Goal: Task Accomplishment & Management: Manage account settings

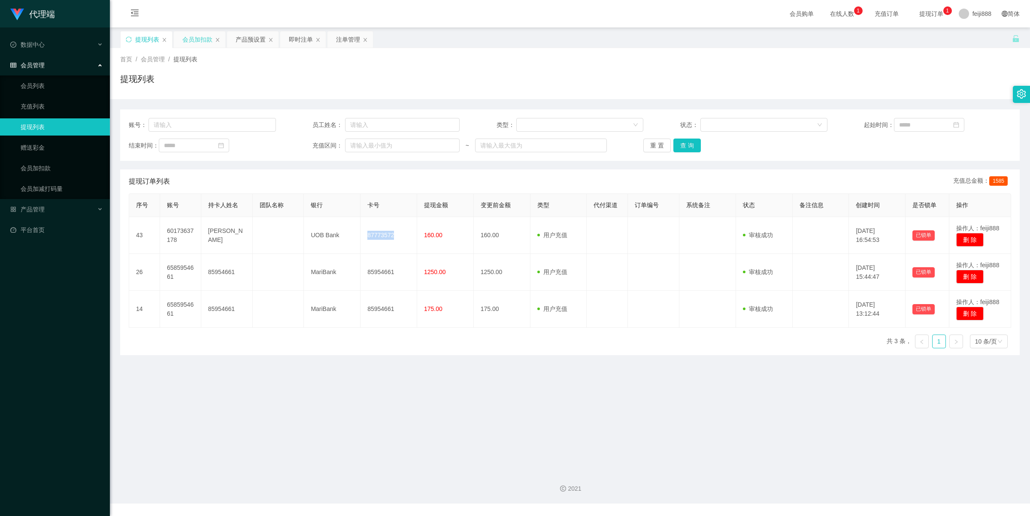
click at [192, 38] on div "会员加扣款" at bounding box center [197, 39] width 30 height 16
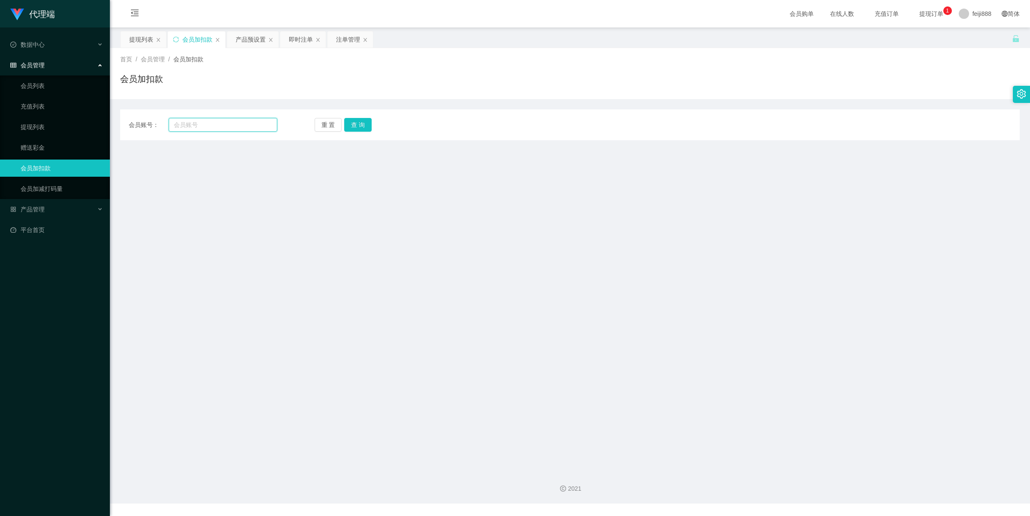
click at [227, 131] on input "text" at bounding box center [223, 125] width 109 height 14
paste input "6585954661"
type input "6585954661"
click at [363, 122] on button "查 询" at bounding box center [357, 125] width 27 height 14
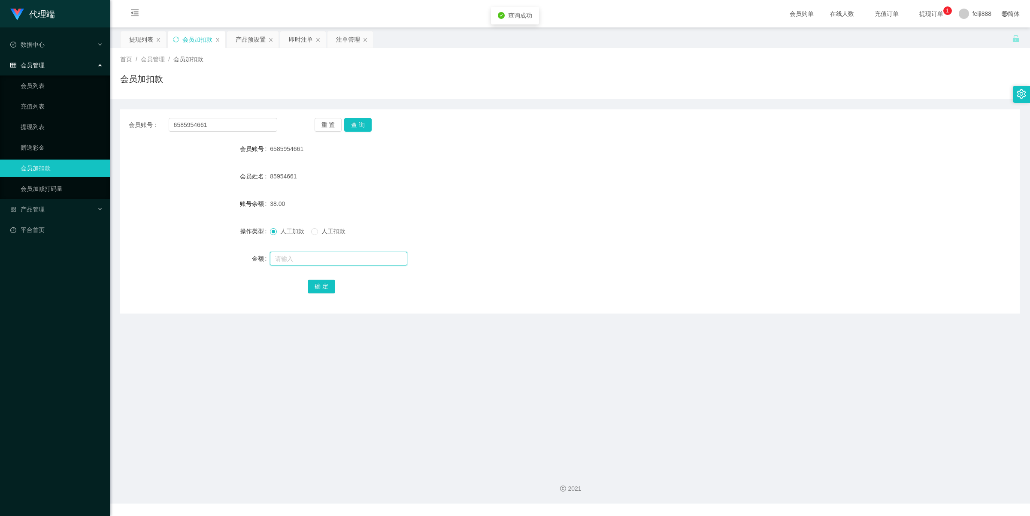
click at [318, 262] on input "text" at bounding box center [338, 259] width 137 height 14
type input "128"
click at [325, 285] on button "确 定" at bounding box center [321, 287] width 27 height 14
click at [686, 192] on form "会员账号 6585954661 会员姓名 85954661 账号余额 166.00 操作类型 人工加款 人工扣款 金额 确 定" at bounding box center [569, 217] width 899 height 154
click at [142, 37] on div "提现列表" at bounding box center [141, 39] width 24 height 16
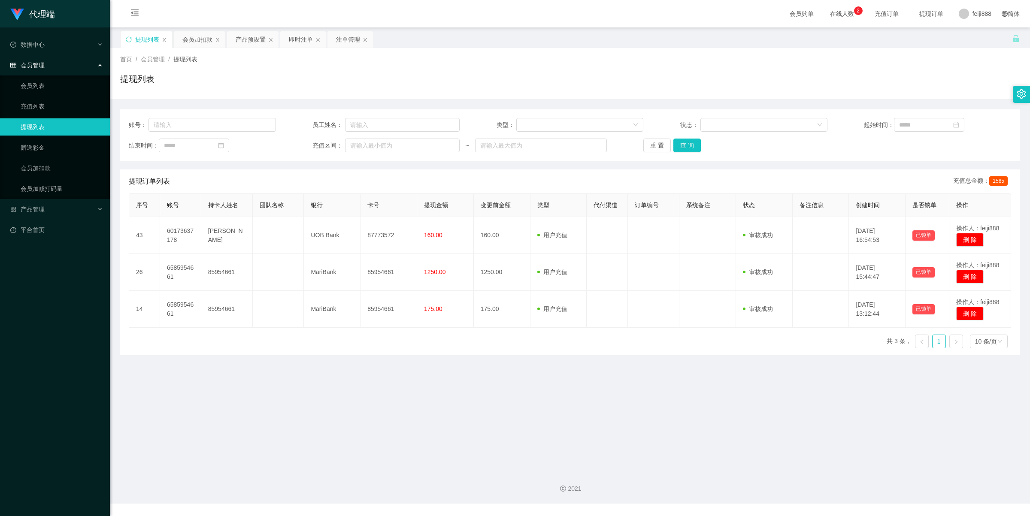
click at [500, 84] on div "提现列表" at bounding box center [569, 83] width 899 height 20
click at [220, 345] on div "序号 账号 持卡人姓名 团队名称 银行 卡号 提现金额 变更前金额 类型 代付渠道 订单编号 系统备注 状态 备注信息 创建时间 是否锁单 操作 43 601…" at bounding box center [570, 275] width 882 height 162
click at [201, 41] on div "会员加扣款" at bounding box center [197, 39] width 30 height 16
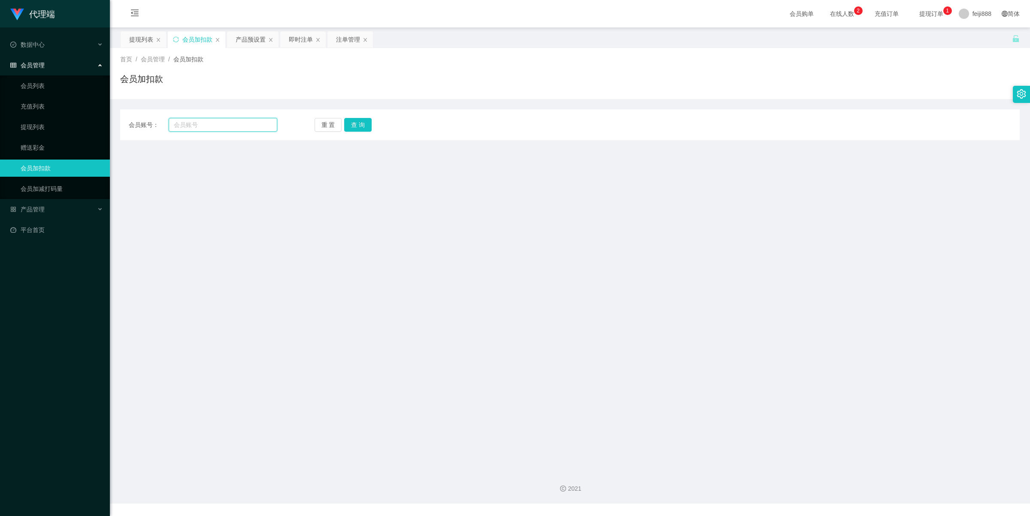
click at [223, 121] on input "text" at bounding box center [223, 125] width 109 height 14
paste input "已经为您提交到工作台，需要提现的时间随时可以去提现。"
type input "已经为您提交到工作台，需要提现的时间随时可以去提现。"
click at [235, 124] on input "text" at bounding box center [223, 125] width 109 height 14
paste input "6585954661"
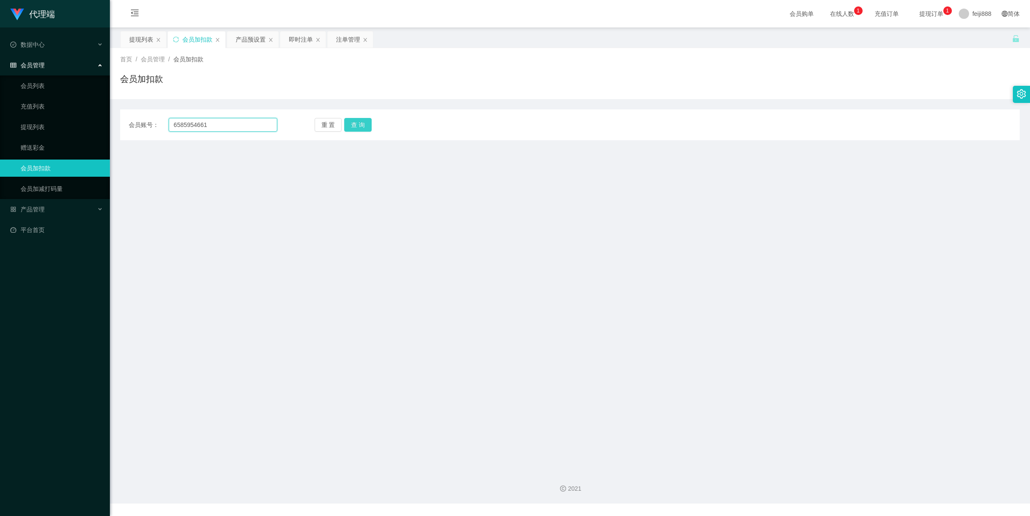
type input "6585954661"
click at [353, 119] on button "查 询" at bounding box center [357, 125] width 27 height 14
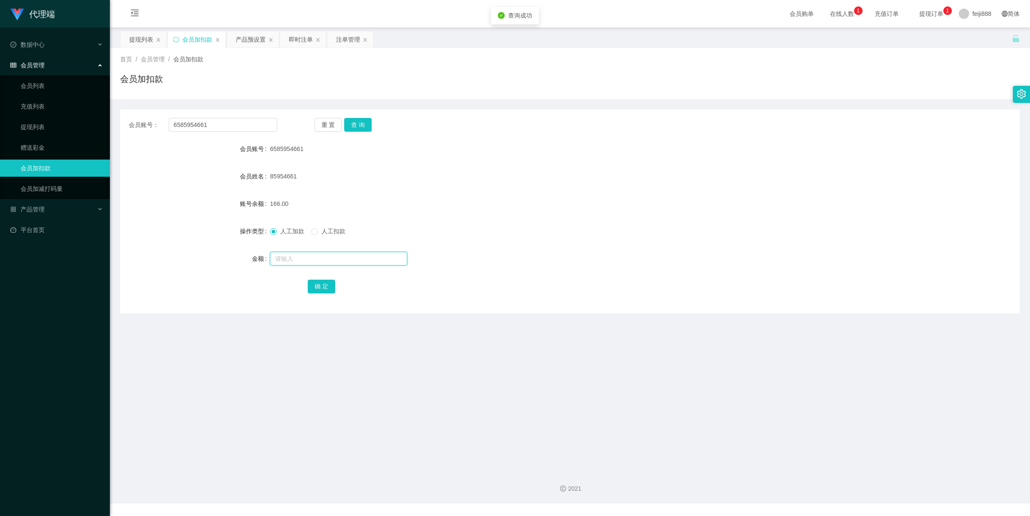
click at [287, 264] on input "text" at bounding box center [338, 259] width 137 height 14
type input "8"
click at [325, 286] on button "确 定" at bounding box center [321, 287] width 27 height 14
drag, startPoint x: 631, startPoint y: 150, endPoint x: 636, endPoint y: 150, distance: 5.1
click at [636, 150] on div "6585954661" at bounding box center [532, 148] width 525 height 17
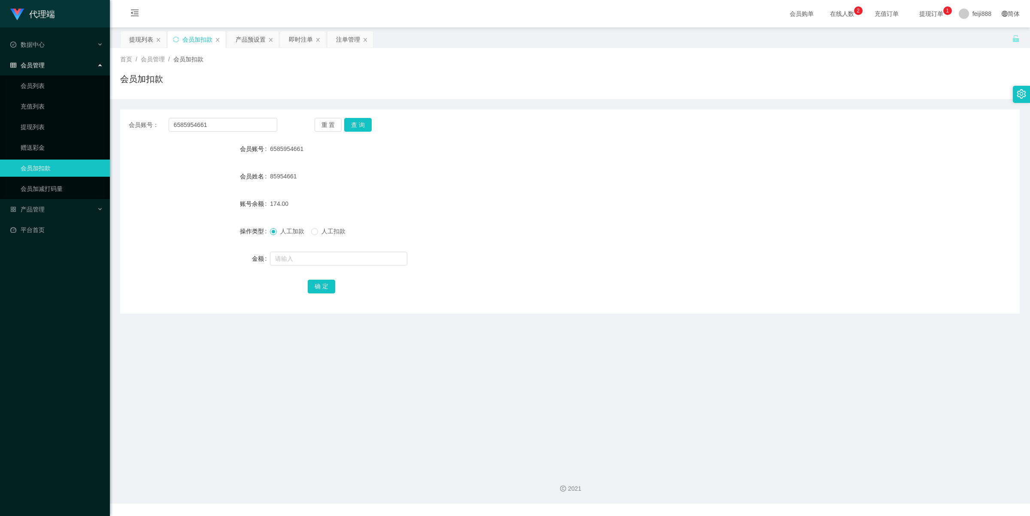
drag, startPoint x: 644, startPoint y: 196, endPoint x: 578, endPoint y: 160, distance: 76.2
click at [644, 196] on div "174.00" at bounding box center [532, 203] width 525 height 17
click at [139, 37] on div "提现列表" at bounding box center [141, 39] width 24 height 16
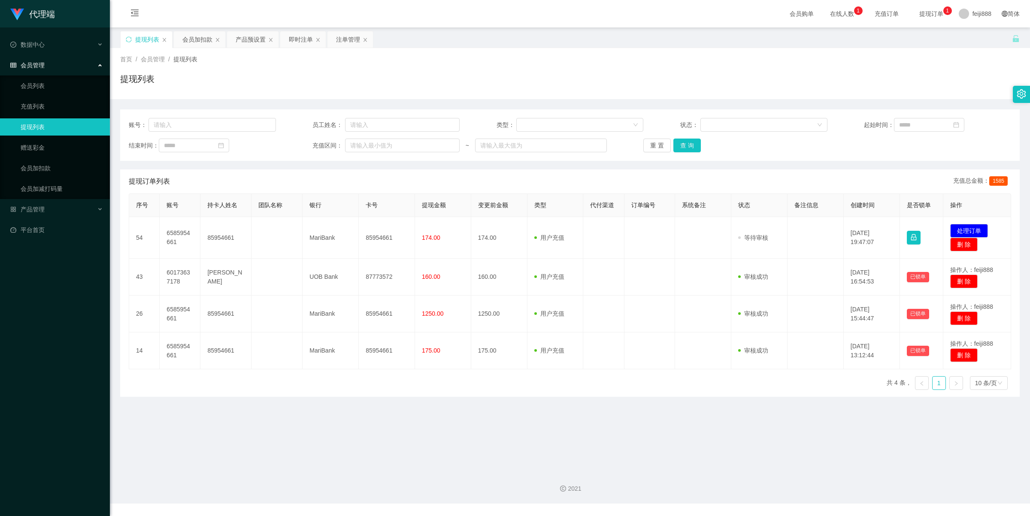
click at [258, 420] on main "关闭左侧 关闭右侧 关闭其它 刷新页面 提现列表 会员加扣款 产品预设置 即时注单 注单管理 首页 / 会员管理 / 提现列表 / 提现列表 账号： 员工姓名…" at bounding box center [570, 245] width 920 height 436
click at [952, 151] on div "结束时间： 充值区间： ~ 重 置 查 询" at bounding box center [570, 146] width 882 height 14
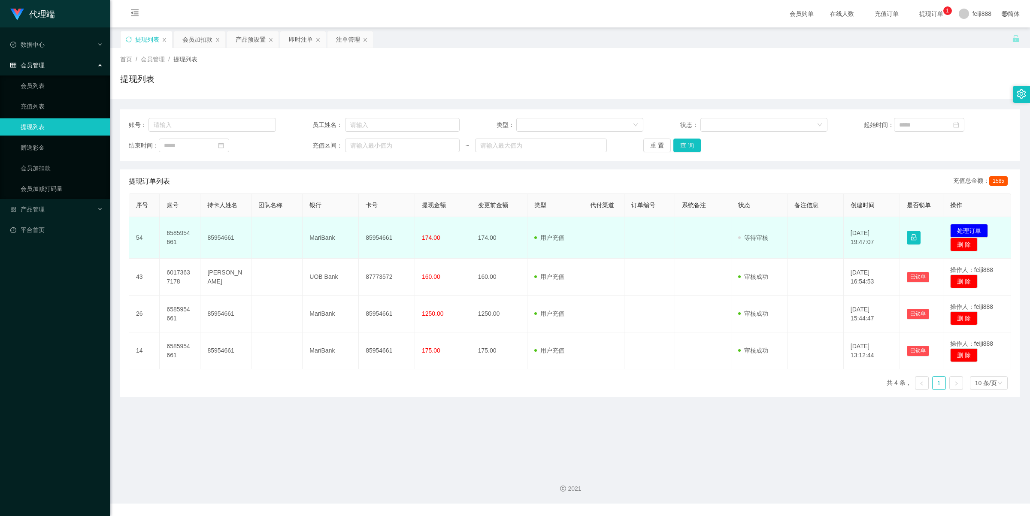
click at [375, 235] on td "85954661" at bounding box center [387, 238] width 56 height 42
copy td "85954661"
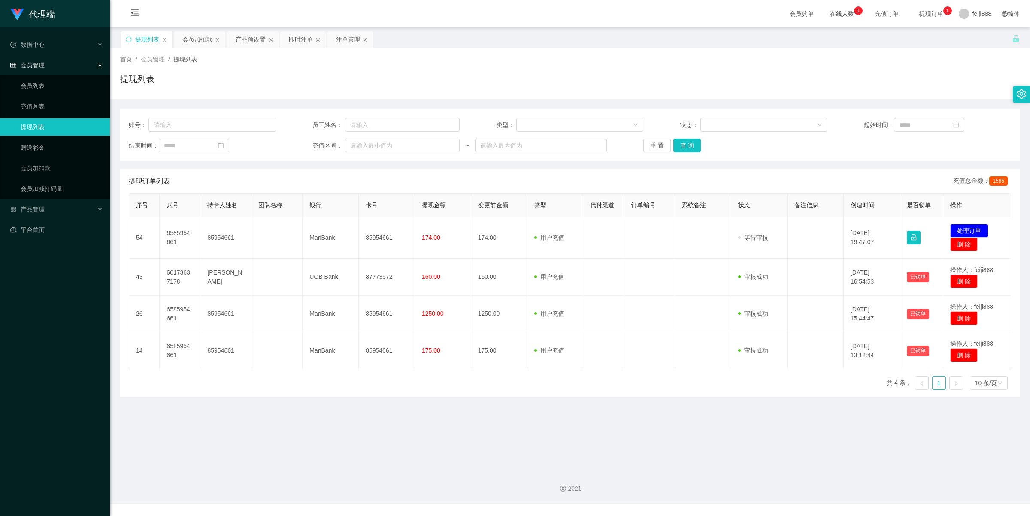
click at [257, 475] on div "2021" at bounding box center [570, 484] width 920 height 40
click at [437, 168] on div "账号： 员工姓名： 类型： 状态： 起始时间： 结束时间： 充值区间： ~ 重 置 查 询 提现订单列表 充值总金额： 1585 序号 账号 持卡人姓名 团队…" at bounding box center [569, 252] width 899 height 287
click at [536, 169] on div "提现订单列表 充值总金额： 1585" at bounding box center [570, 181] width 882 height 24
